Goal: Transaction & Acquisition: Purchase product/service

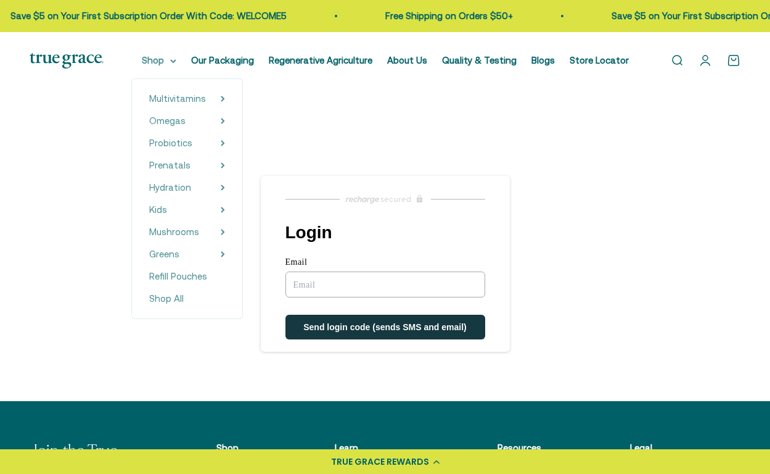
click at [166, 62] on summary "Shop" at bounding box center [159, 60] width 35 height 15
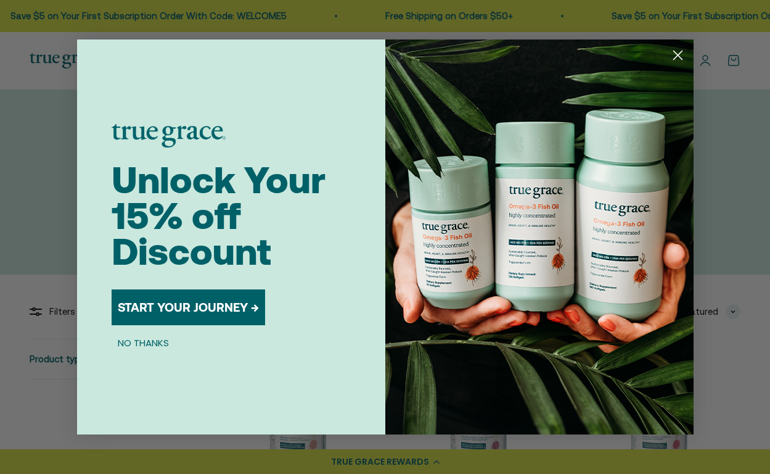
click at [668, 62] on icon "Close dialog" at bounding box center [678, 55] width 22 height 22
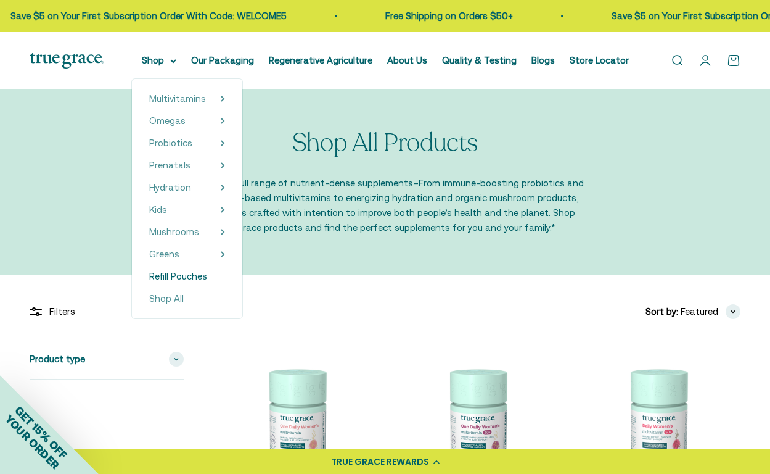
click at [197, 278] on span "Refill Pouches" at bounding box center [178, 276] width 58 height 10
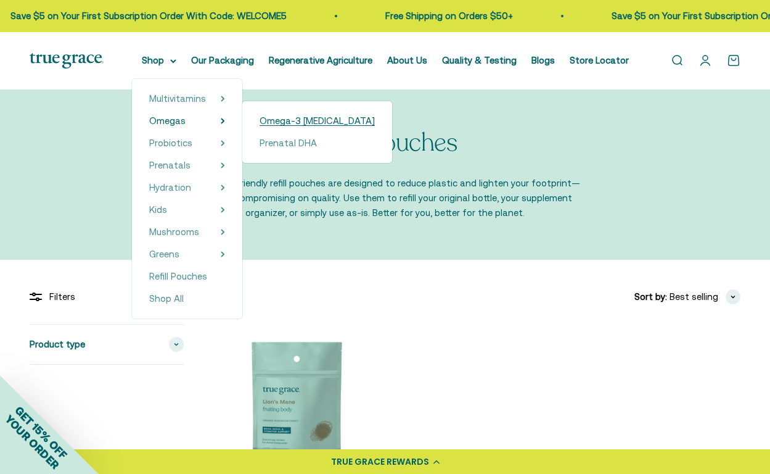
click at [316, 121] on span "Omega-3 [MEDICAL_DATA]" at bounding box center [317, 120] width 115 height 10
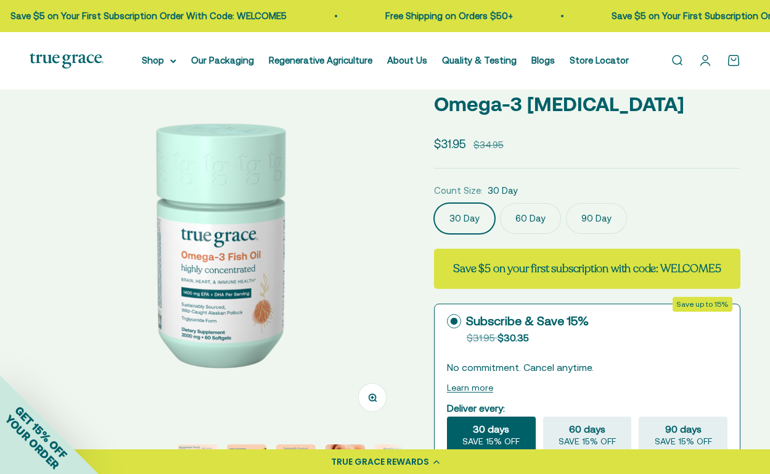
scroll to position [31, 0]
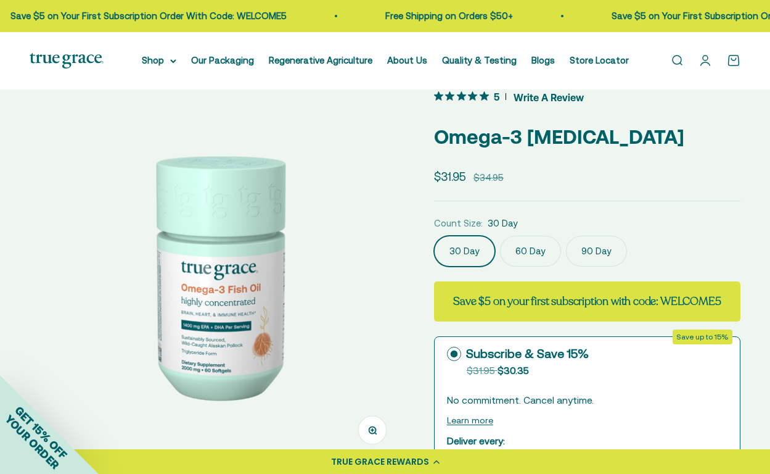
click at [538, 247] on label "60 Day" at bounding box center [530, 251] width 61 height 31
click at [434, 236] on input "60 Day" at bounding box center [433, 235] width 1 height 1
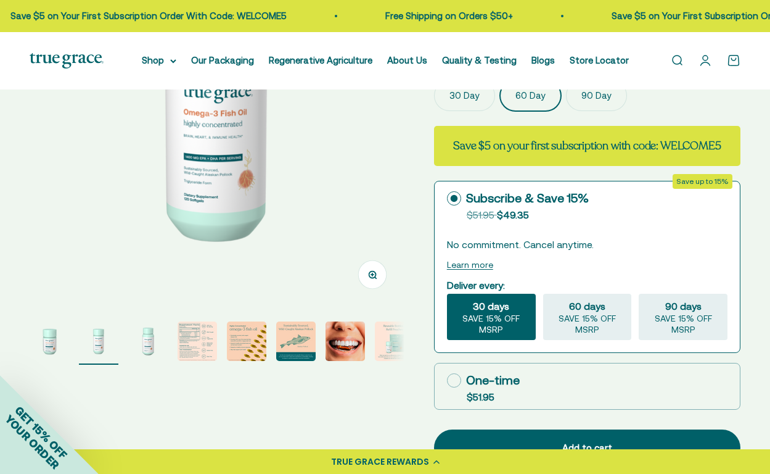
scroll to position [154, 0]
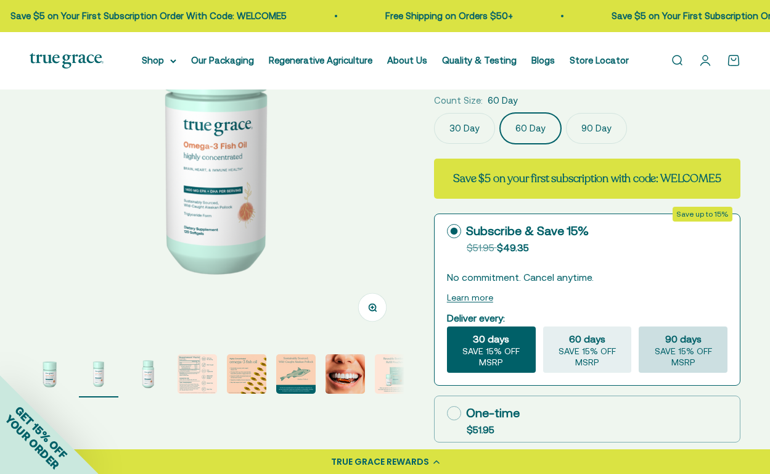
click at [655, 358] on div "90 days SAVE 15% OFF MSRP" at bounding box center [683, 349] width 89 height 46
click at [639, 326] on input "90 days SAVE 15% OFF MSRP" at bounding box center [638, 326] width 1 height 1
radio input "true"
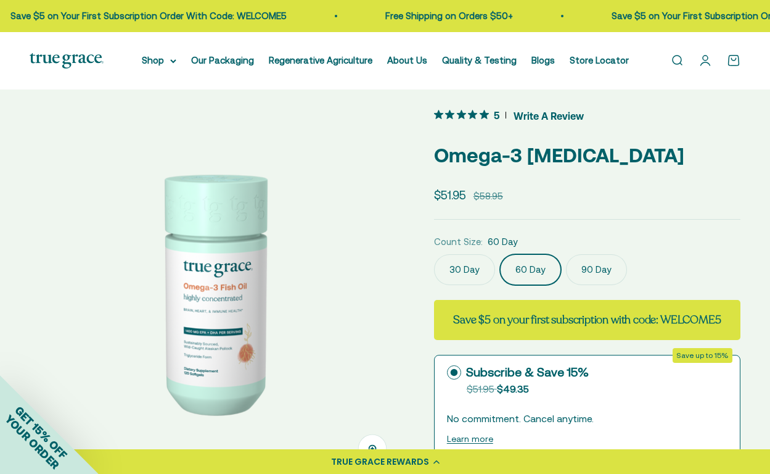
scroll to position [12, 0]
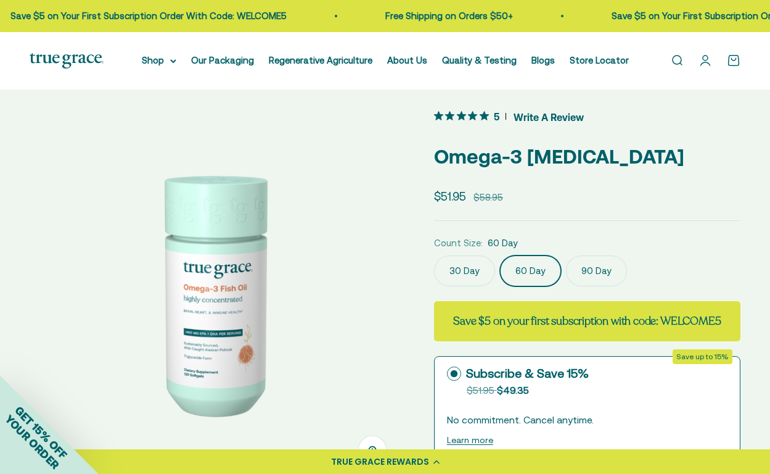
click at [604, 277] on label "90 Day" at bounding box center [596, 270] width 61 height 31
click at [434, 255] on input "90 Day" at bounding box center [433, 255] width 1 height 1
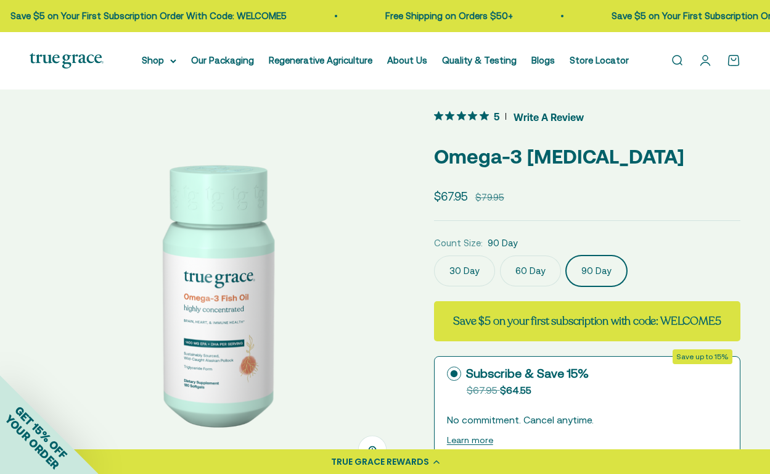
click at [536, 277] on label "60 Day" at bounding box center [530, 270] width 61 height 31
click at [434, 255] on input "60 Day" at bounding box center [433, 255] width 1 height 1
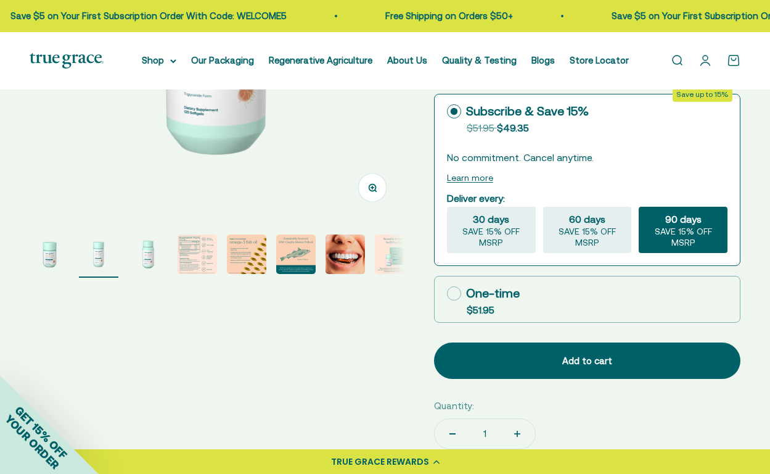
scroll to position [277, 0]
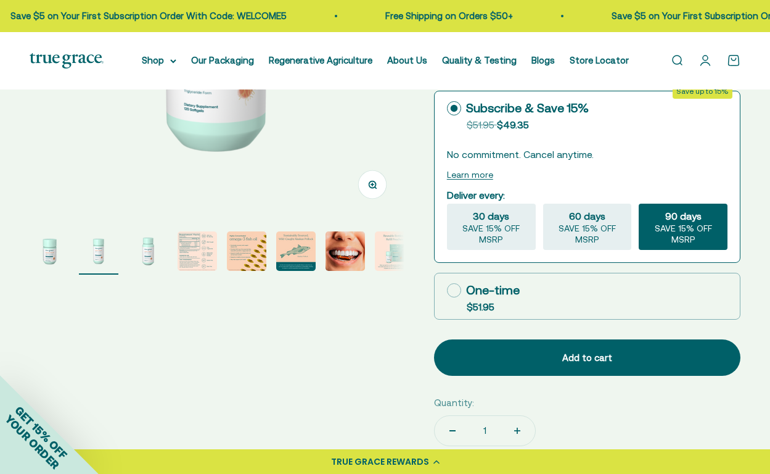
click at [452, 297] on icon at bounding box center [454, 290] width 14 height 14
click at [447, 290] on input "One-time $51.95" at bounding box center [446, 290] width 1 height 1
radio input "true"
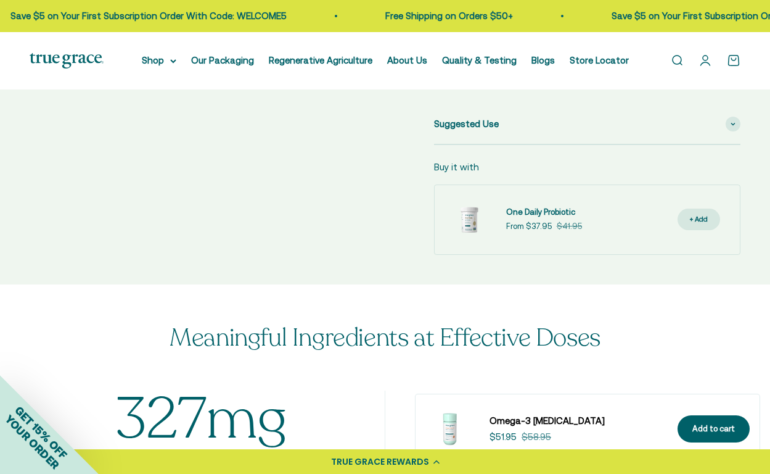
scroll to position [570, 0]
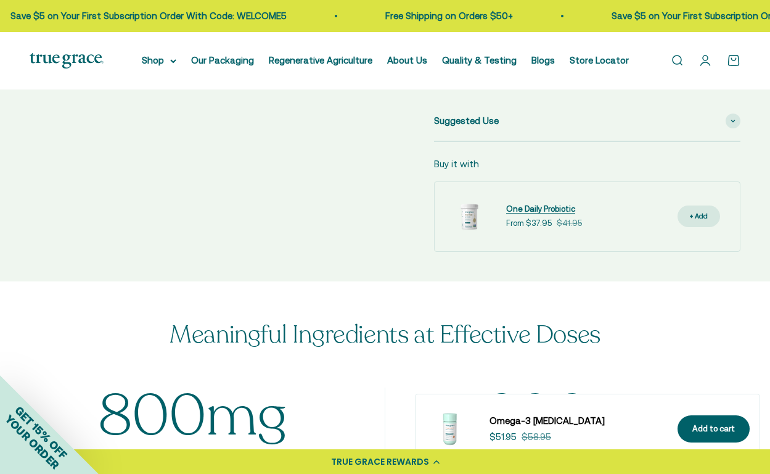
click at [540, 213] on span "One Daily Probiotic" at bounding box center [540, 208] width 69 height 9
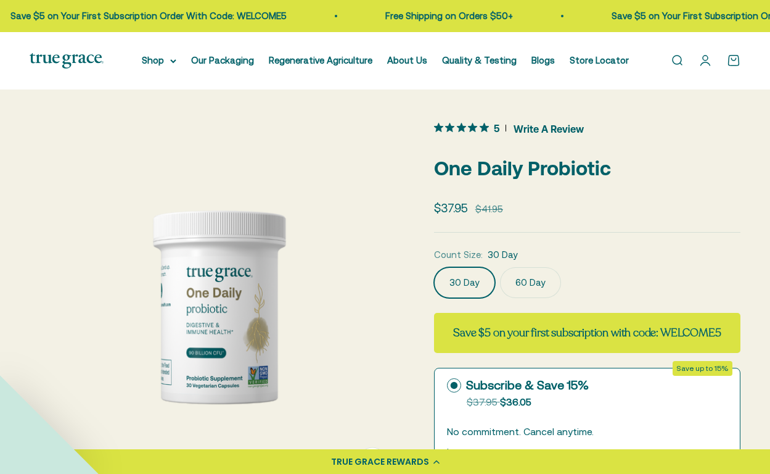
click at [528, 278] on label "60 Day" at bounding box center [530, 282] width 61 height 31
click at [434, 267] on input "60 Day" at bounding box center [433, 266] width 1 height 1
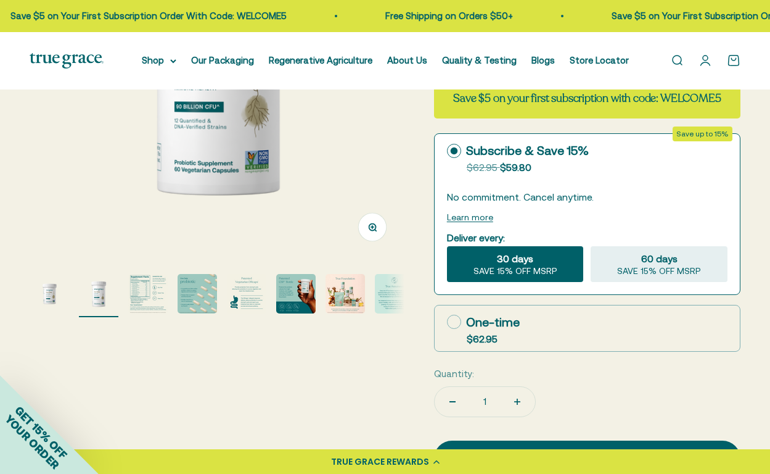
scroll to position [256, 0]
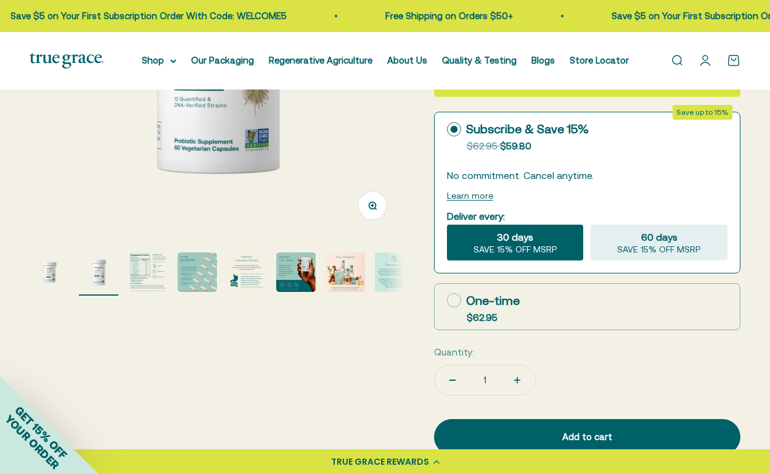
click at [515, 310] on div "One-time" at bounding box center [483, 300] width 73 height 18
click at [447, 300] on input "One-time $62.95" at bounding box center [446, 300] width 1 height 1
radio input "true"
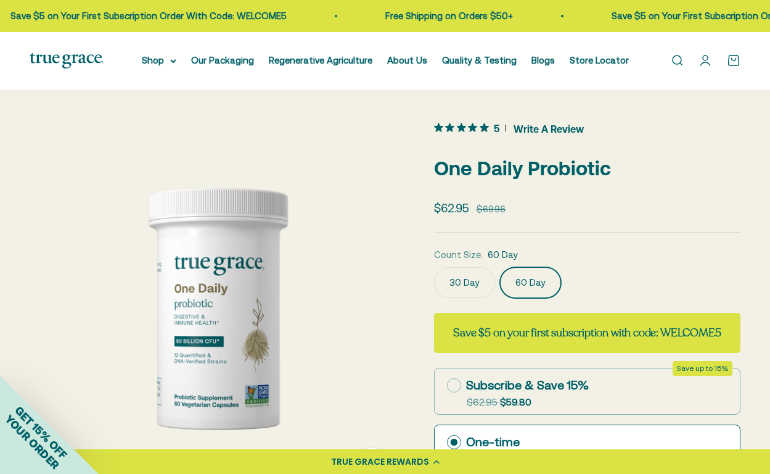
scroll to position [0, 0]
